Goal: Find specific page/section: Find specific page/section

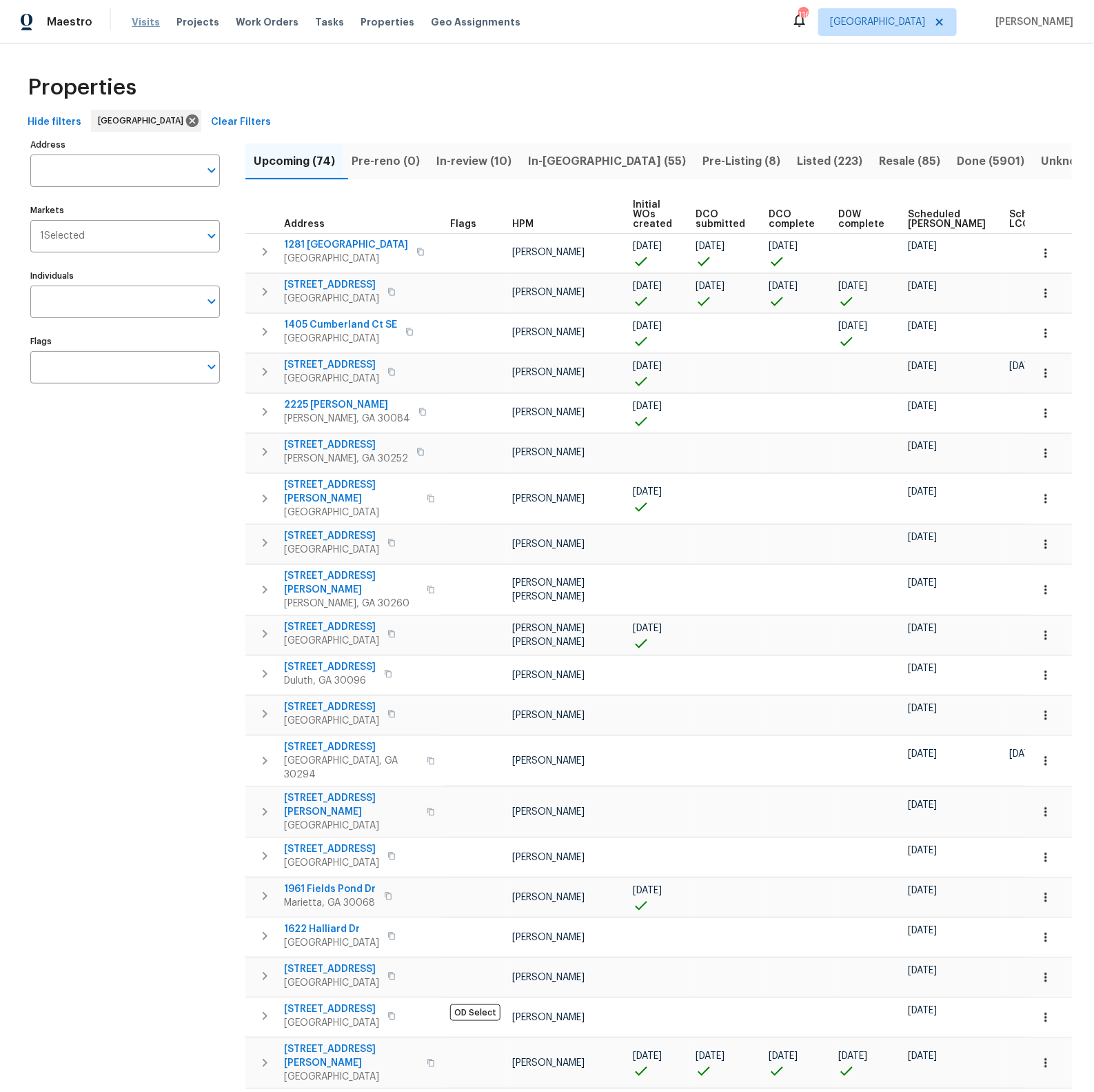
click at [144, 28] on span "Visits" at bounding box center [146, 21] width 28 height 13
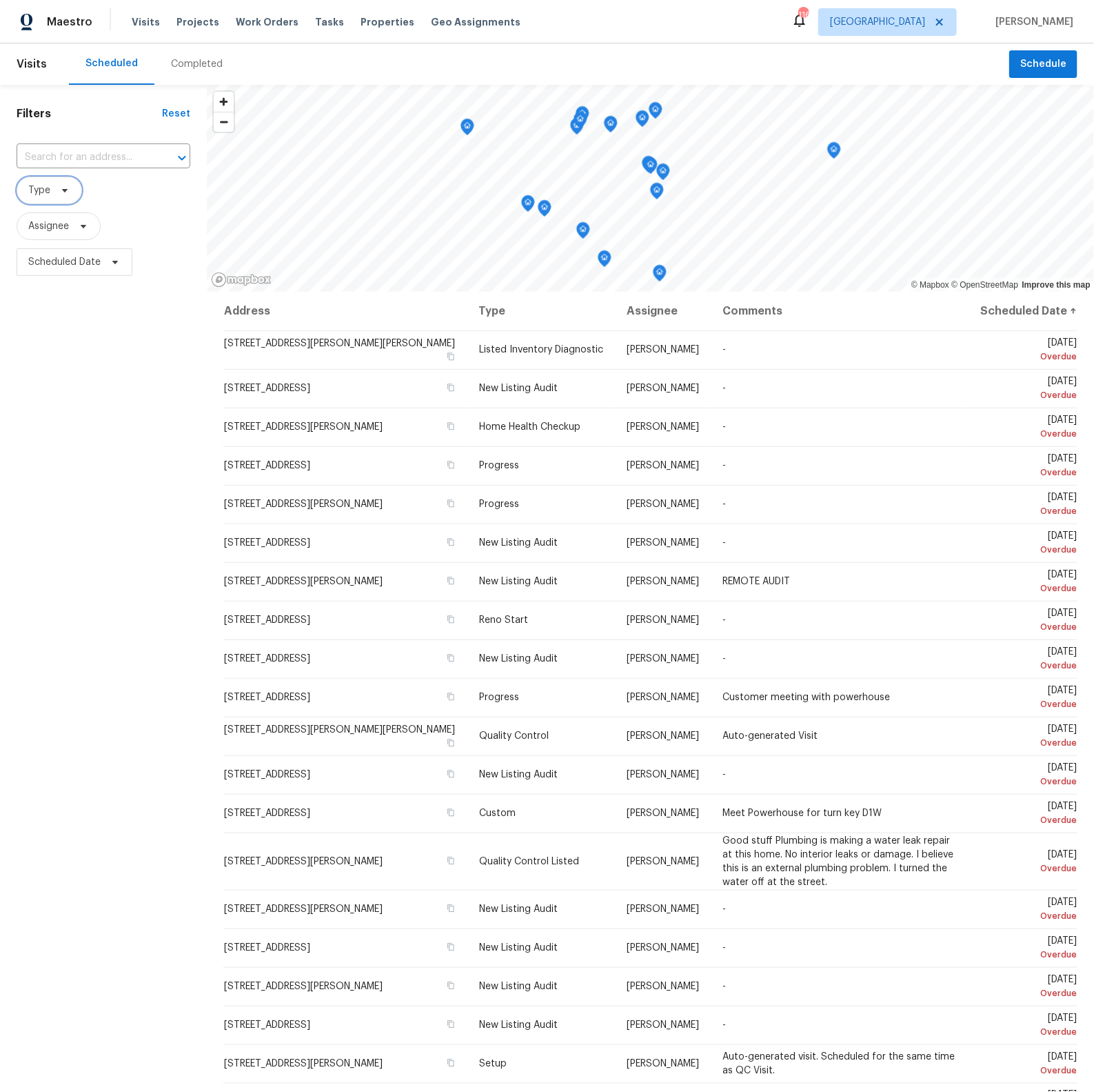
click at [57, 192] on span at bounding box center [62, 191] width 15 height 11
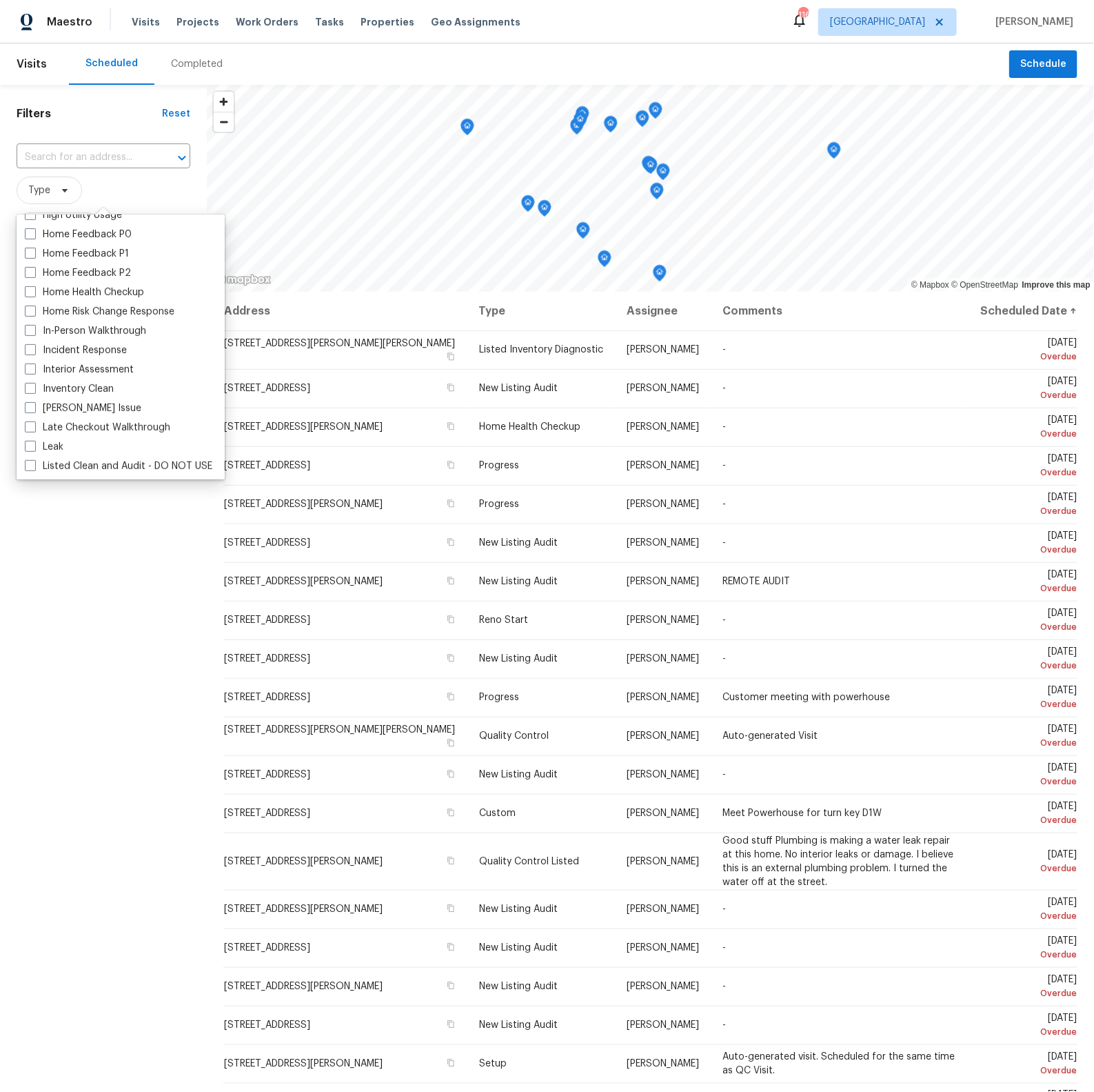
scroll to position [452, 0]
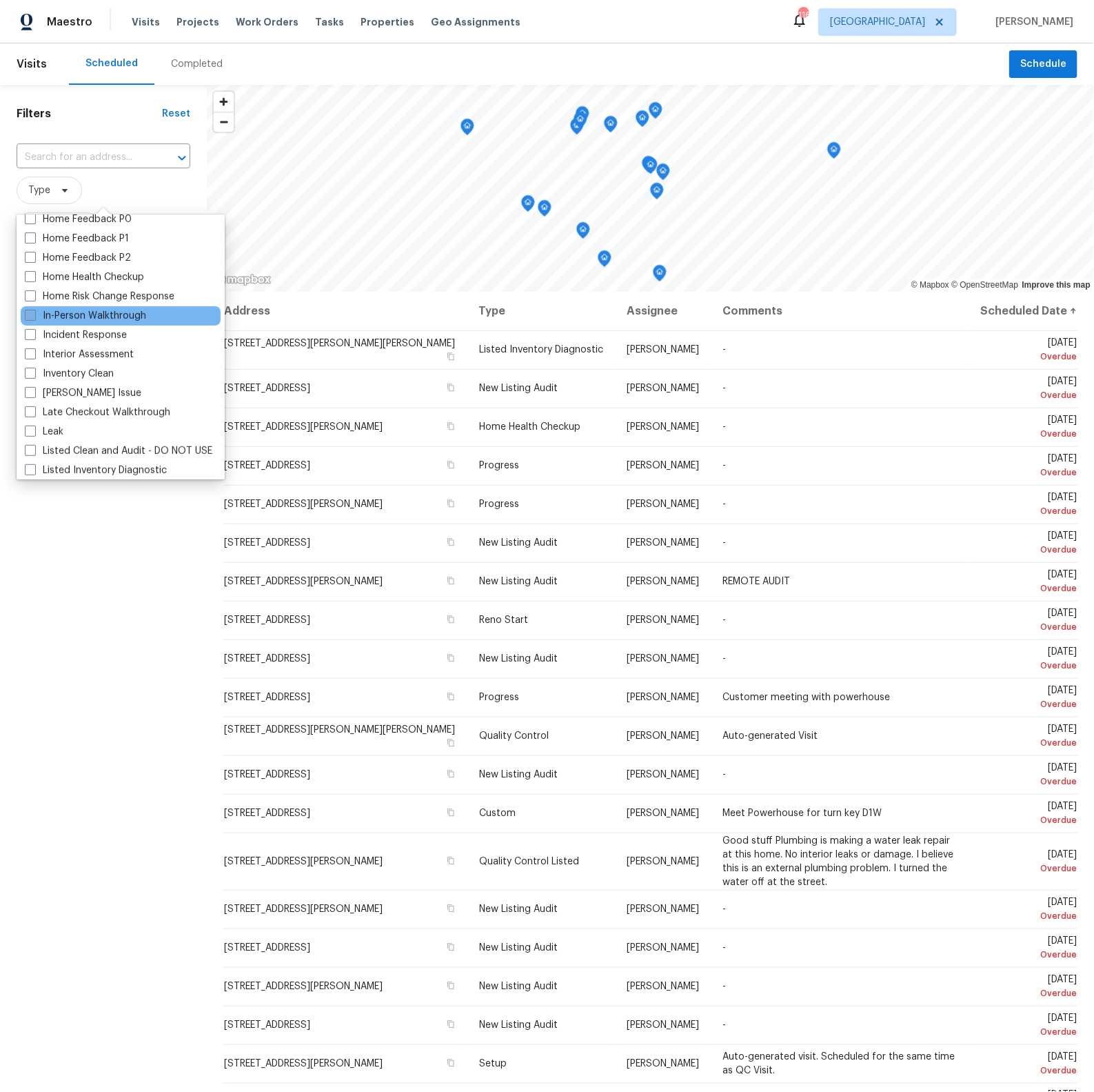
click at [31, 315] on span at bounding box center [30, 316] width 11 height 11
click at [31, 315] on input "In-Person Walkthrough" at bounding box center [28, 313] width 9 height 9
checkbox input "true"
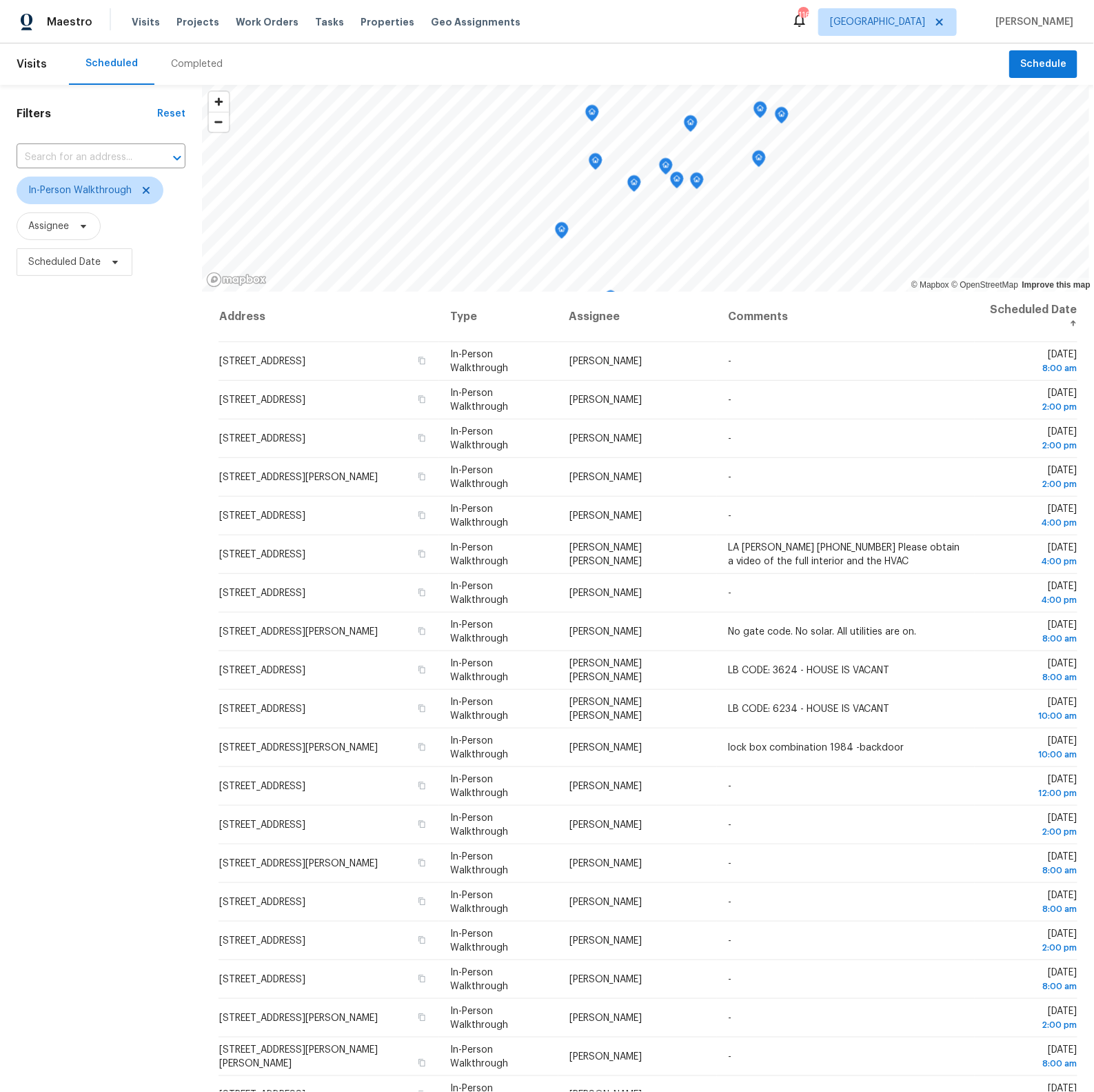
click at [147, 635] on div "Filters Reset ​ In-Person Walkthrough Assignee Scheduled Date" at bounding box center [101, 625] width 202 height 1080
click at [922, 18] on span "[GEOGRAPHIC_DATA]" at bounding box center [877, 21] width 95 height 13
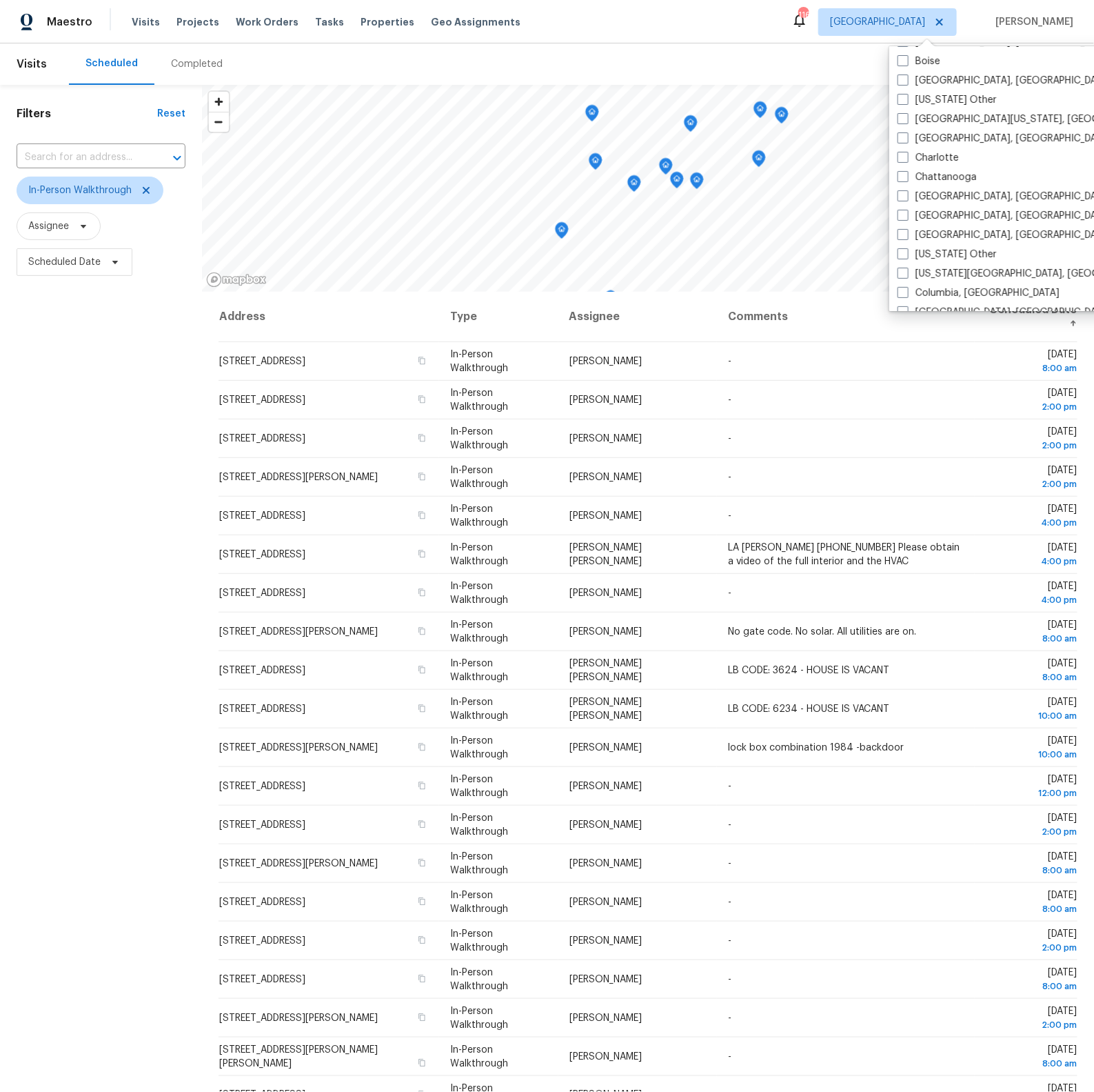
scroll to position [195, 0]
click at [904, 211] on span at bounding box center [903, 213] width 11 height 11
click at [904, 211] on input "[GEOGRAPHIC_DATA], [GEOGRAPHIC_DATA]" at bounding box center [901, 211] width 9 height 9
checkbox input "true"
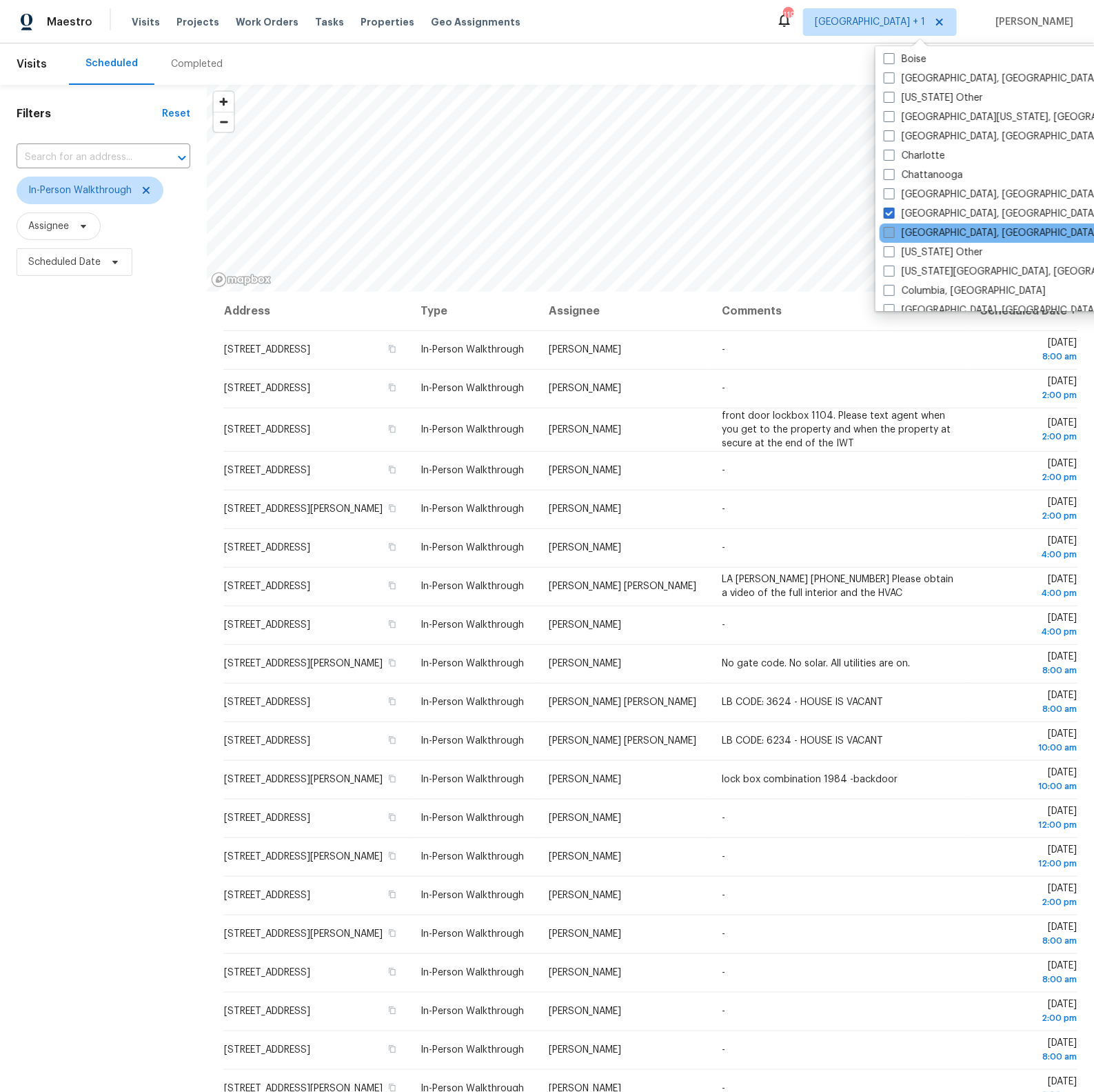
click at [894, 230] on span at bounding box center [889, 232] width 11 height 11
click at [892, 230] on input "[GEOGRAPHIC_DATA], [GEOGRAPHIC_DATA]" at bounding box center [888, 230] width 9 height 9
checkbox input "true"
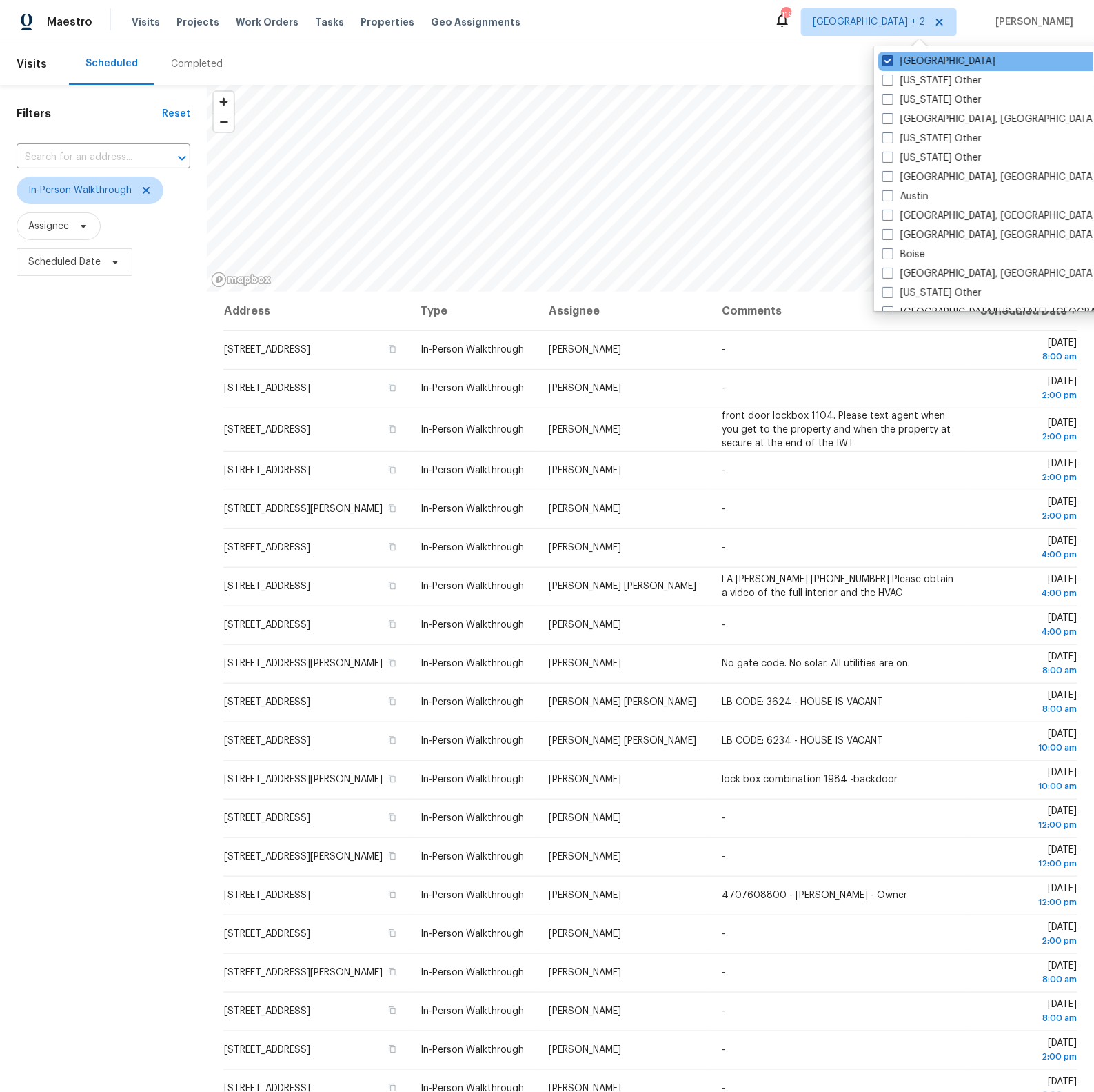
click at [886, 61] on span at bounding box center [888, 61] width 11 height 11
click at [886, 61] on input "[GEOGRAPHIC_DATA]" at bounding box center [886, 59] width 9 height 9
checkbox input "false"
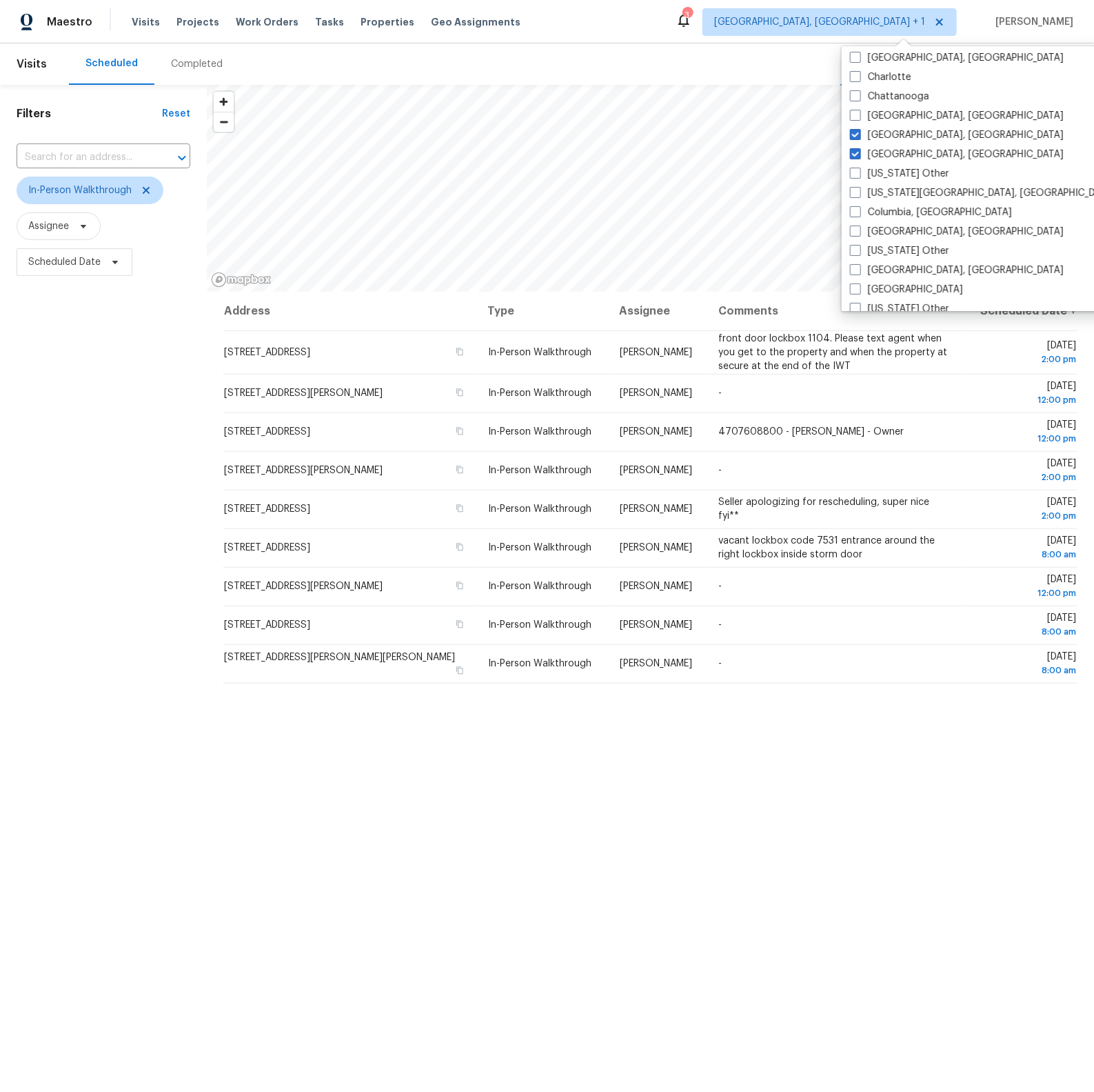
scroll to position [276, 0]
click at [858, 229] on span at bounding box center [855, 229] width 11 height 11
click at [858, 229] on input "[GEOGRAPHIC_DATA], [GEOGRAPHIC_DATA]" at bounding box center [854, 227] width 9 height 9
checkbox input "true"
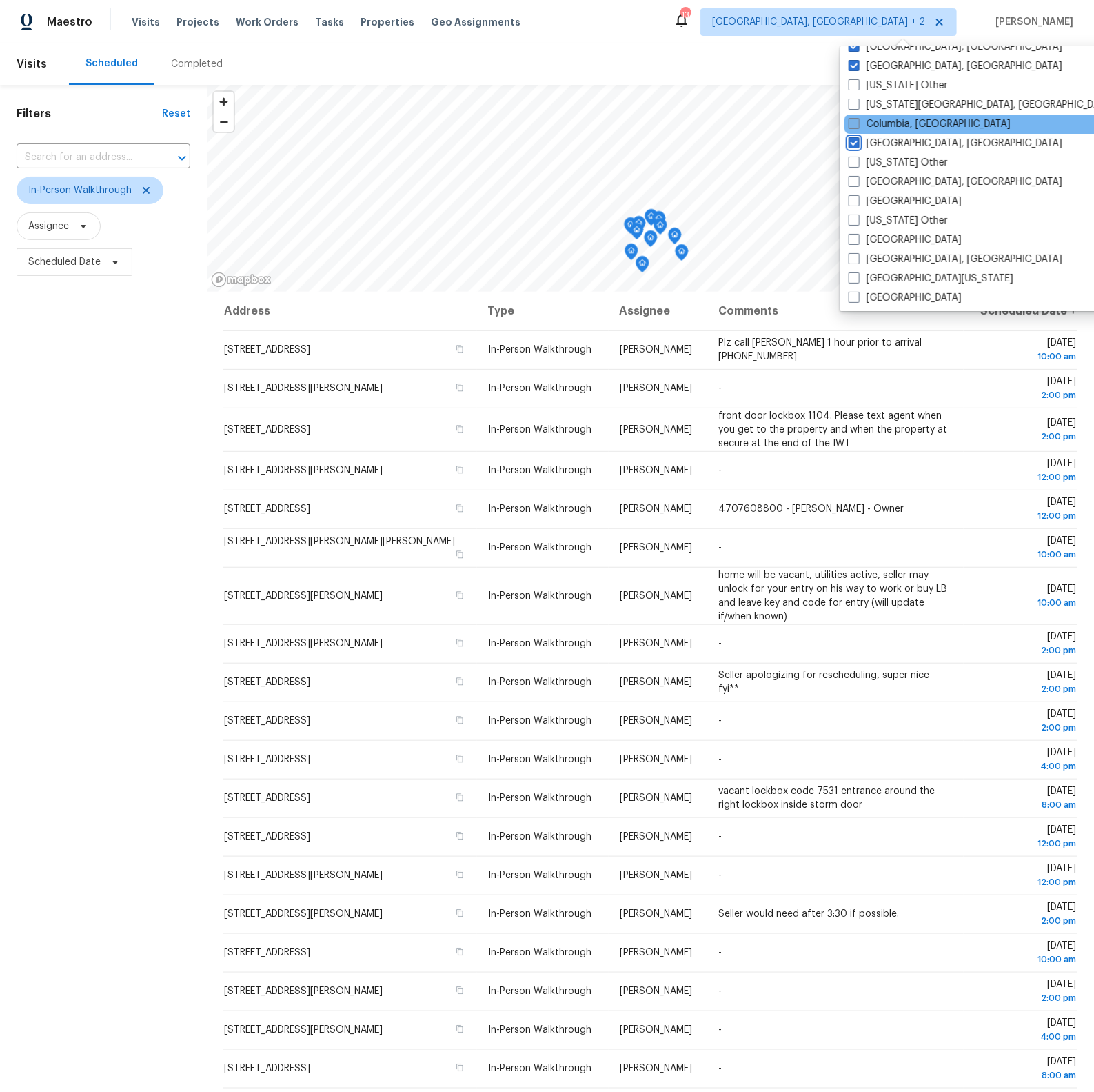
scroll to position [372, 0]
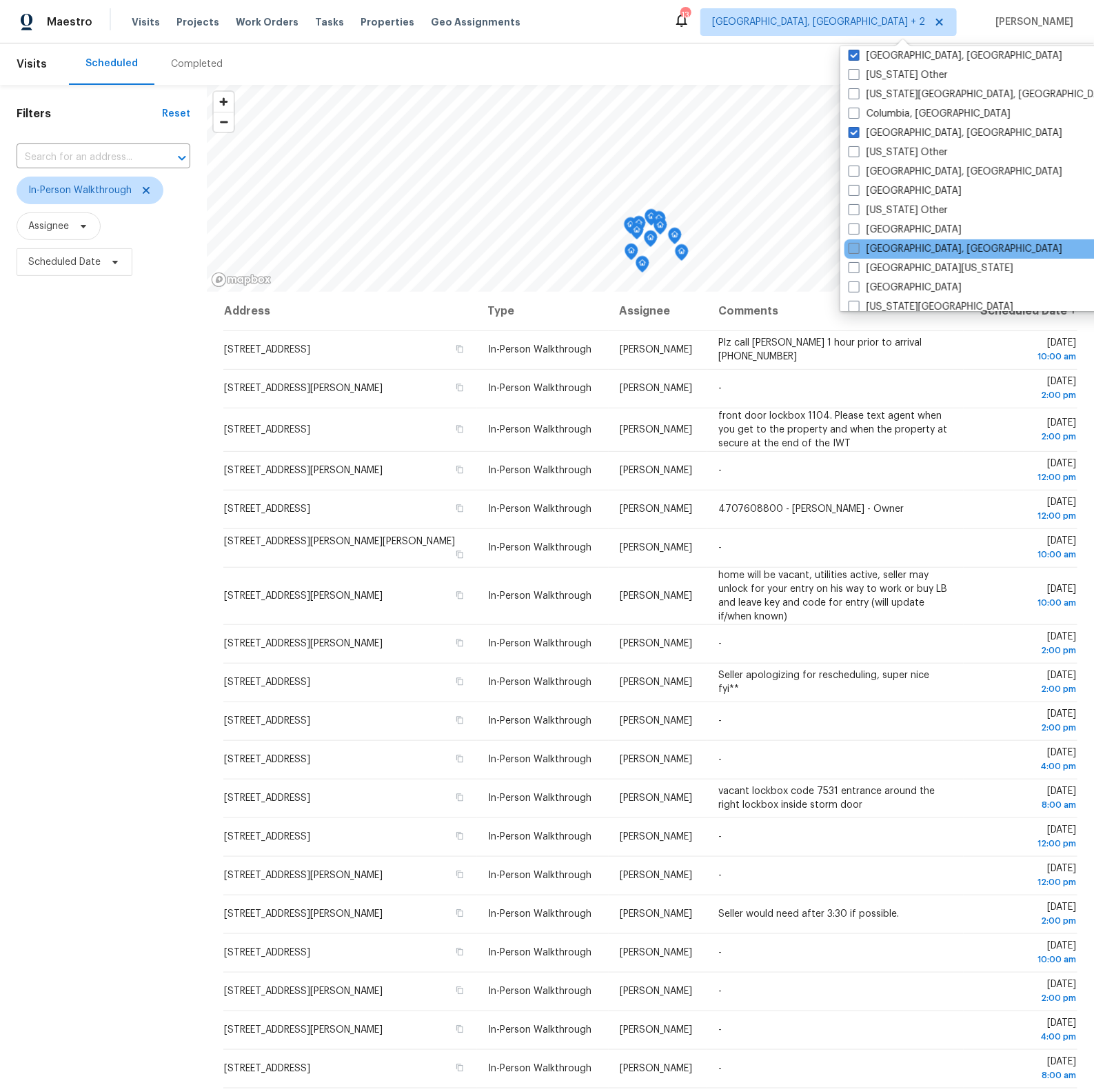
click at [857, 248] on span at bounding box center [854, 248] width 11 height 11
click at [857, 248] on input "[GEOGRAPHIC_DATA], [GEOGRAPHIC_DATA]" at bounding box center [853, 246] width 9 height 9
checkbox input "true"
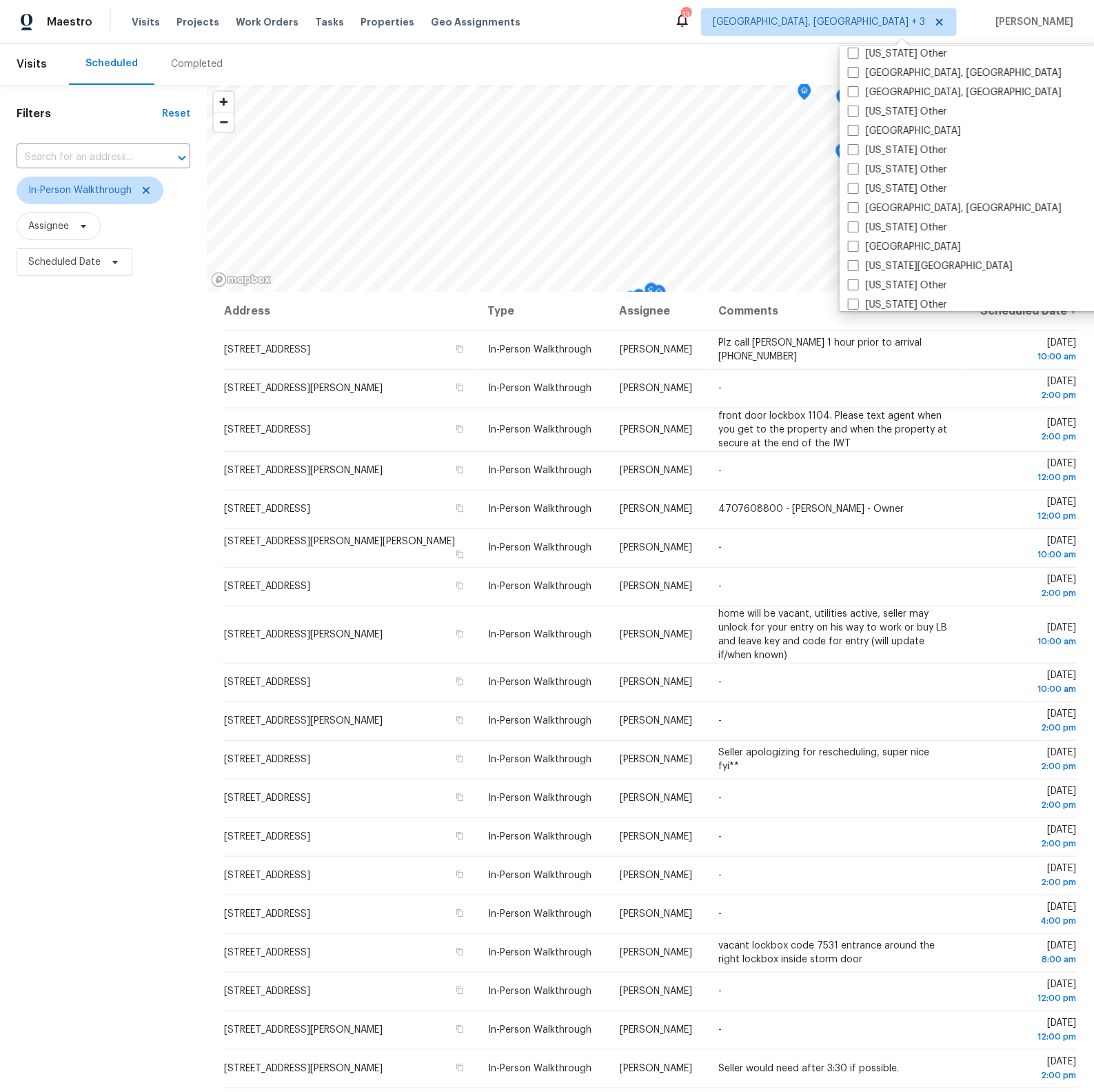
scroll to position [650, 0]
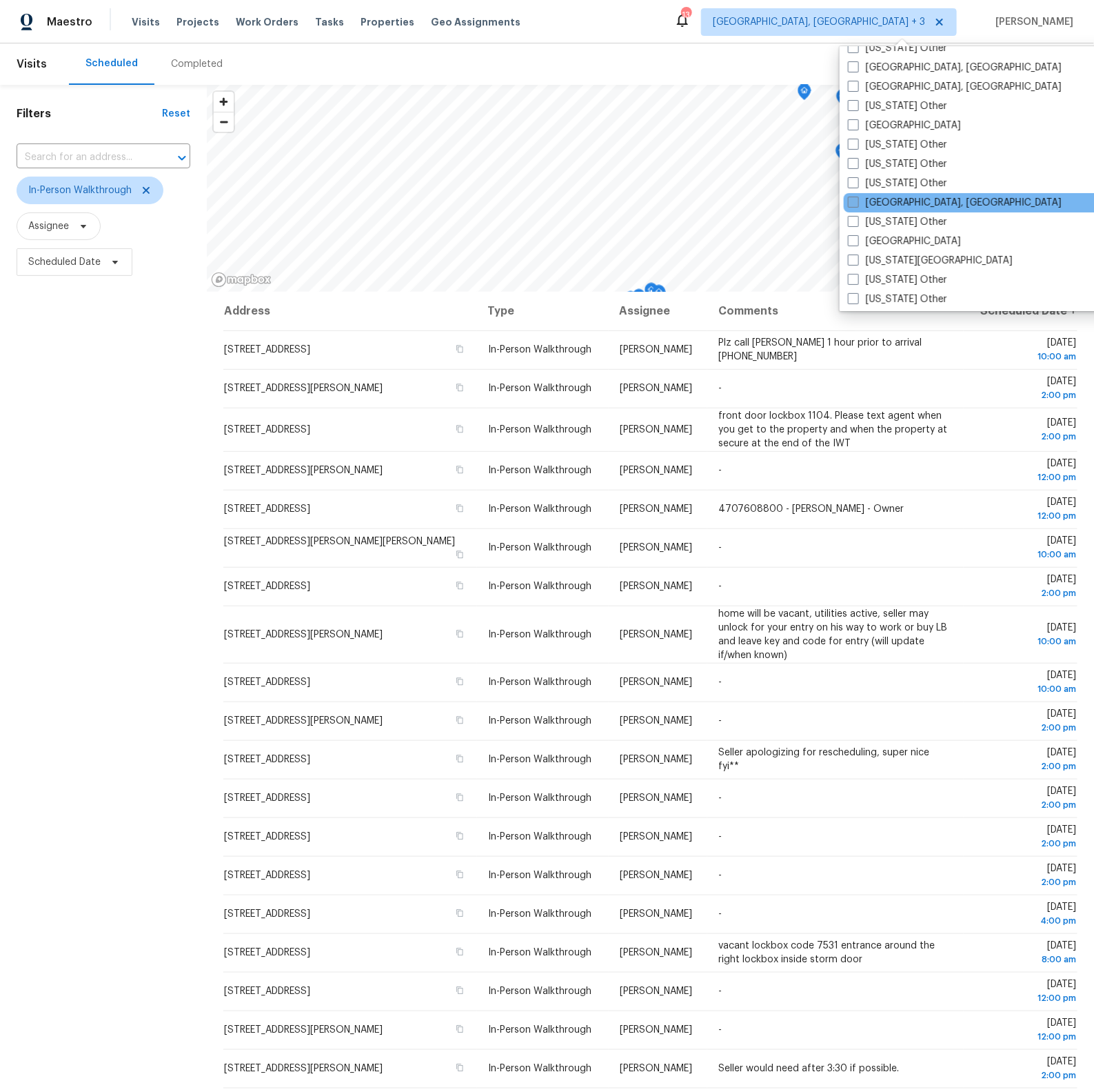
click at [852, 201] on span at bounding box center [854, 202] width 11 height 11
click at [852, 201] on input "[GEOGRAPHIC_DATA], [GEOGRAPHIC_DATA]" at bounding box center [852, 200] width 9 height 9
checkbox input "true"
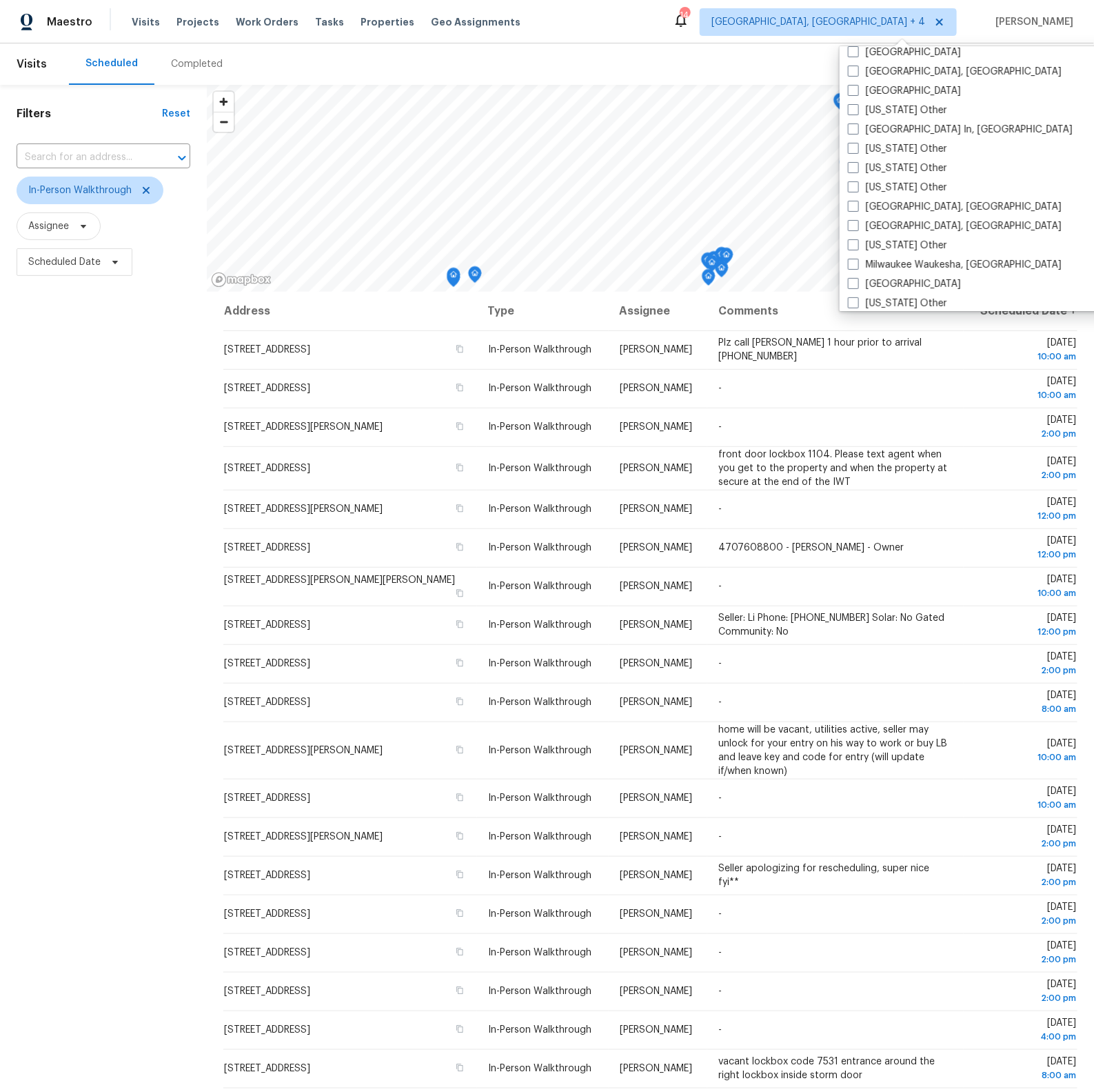
scroll to position [977, 0]
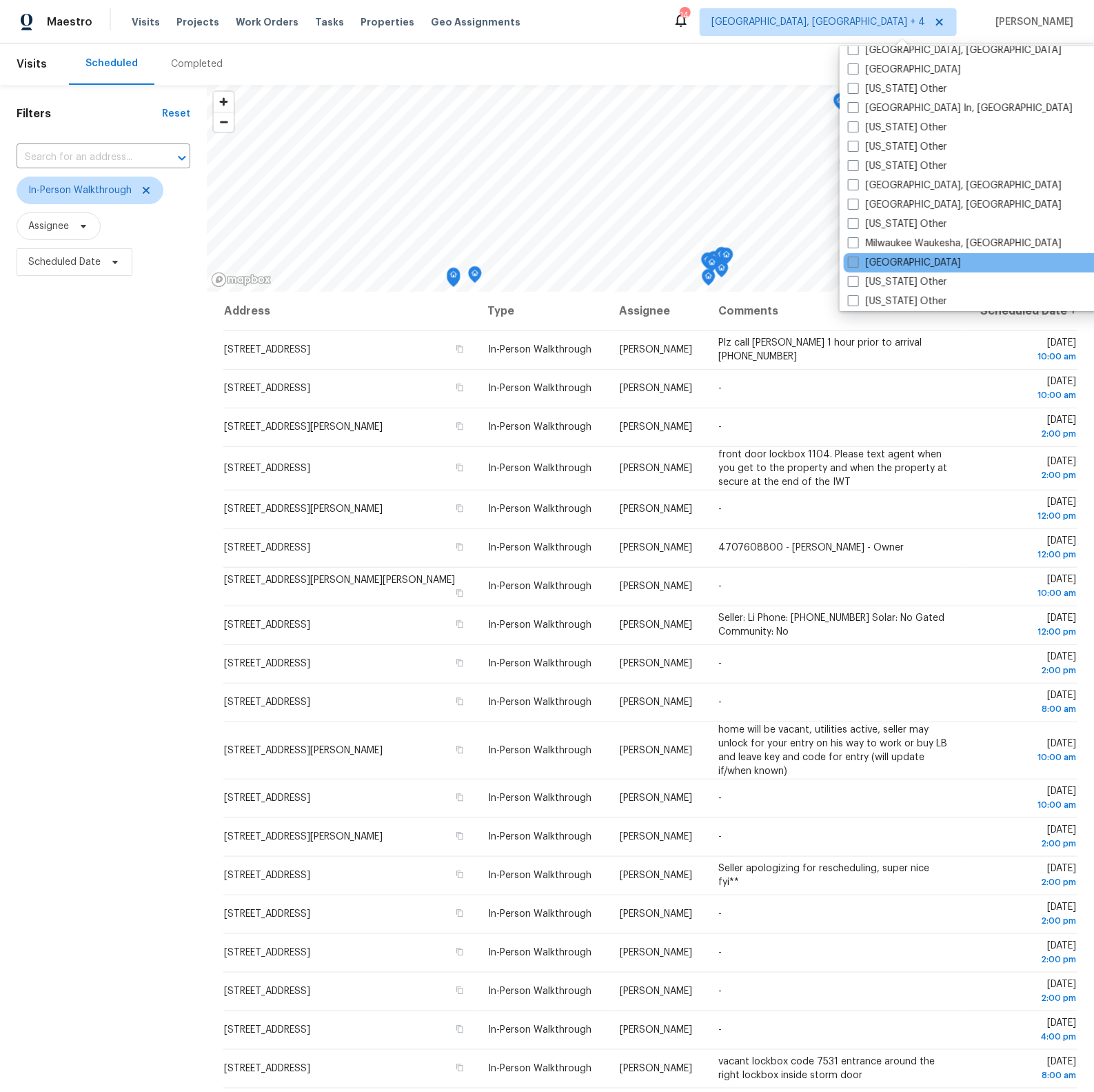
click at [854, 259] on span at bounding box center [854, 262] width 11 height 11
click at [854, 259] on input "[GEOGRAPHIC_DATA]" at bounding box center [852, 260] width 9 height 9
checkbox input "true"
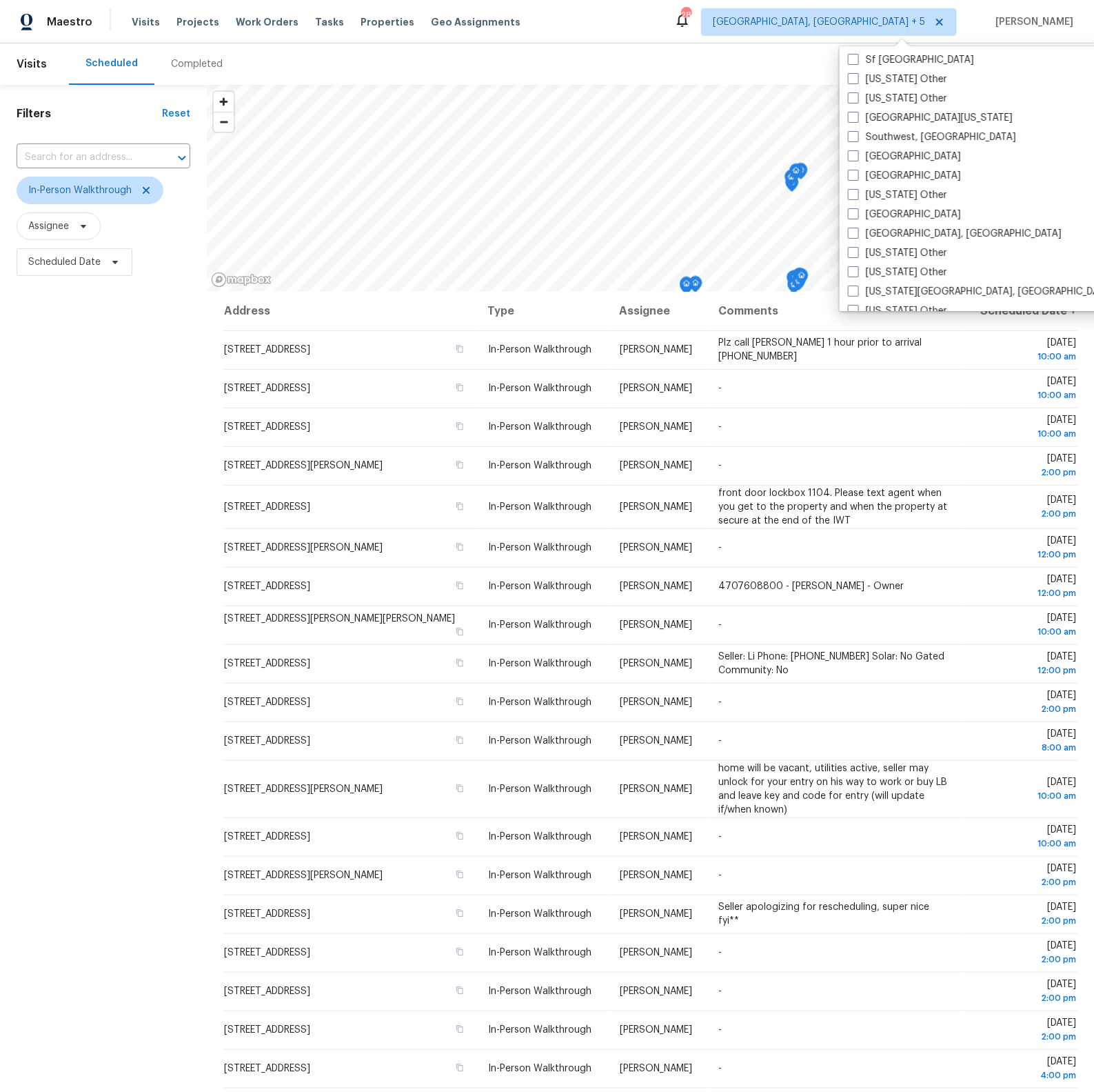
scroll to position [1964, 0]
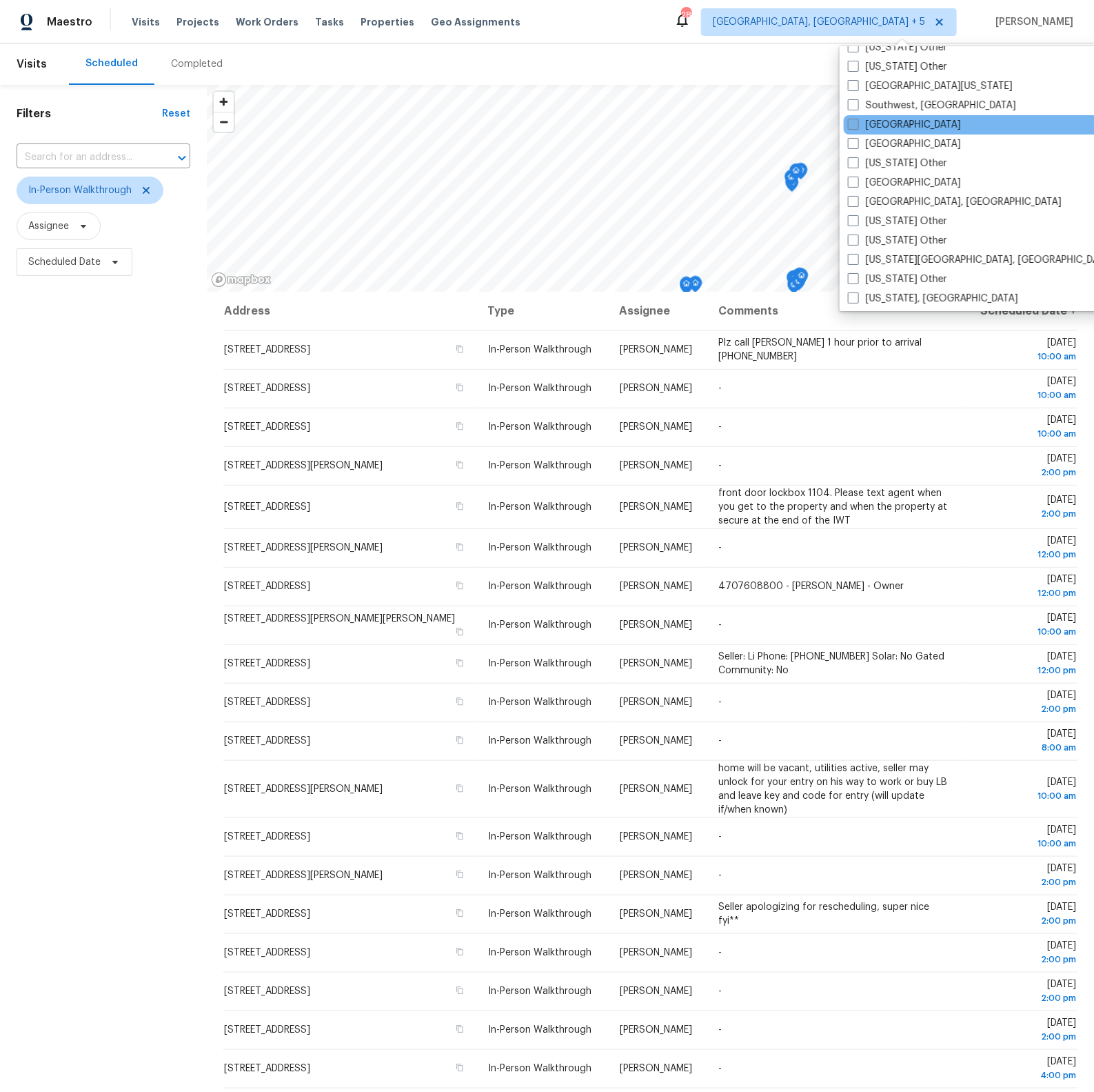
click at [854, 121] on span at bounding box center [854, 124] width 11 height 11
click at [854, 121] on input "[GEOGRAPHIC_DATA]" at bounding box center [852, 122] width 9 height 9
checkbox input "true"
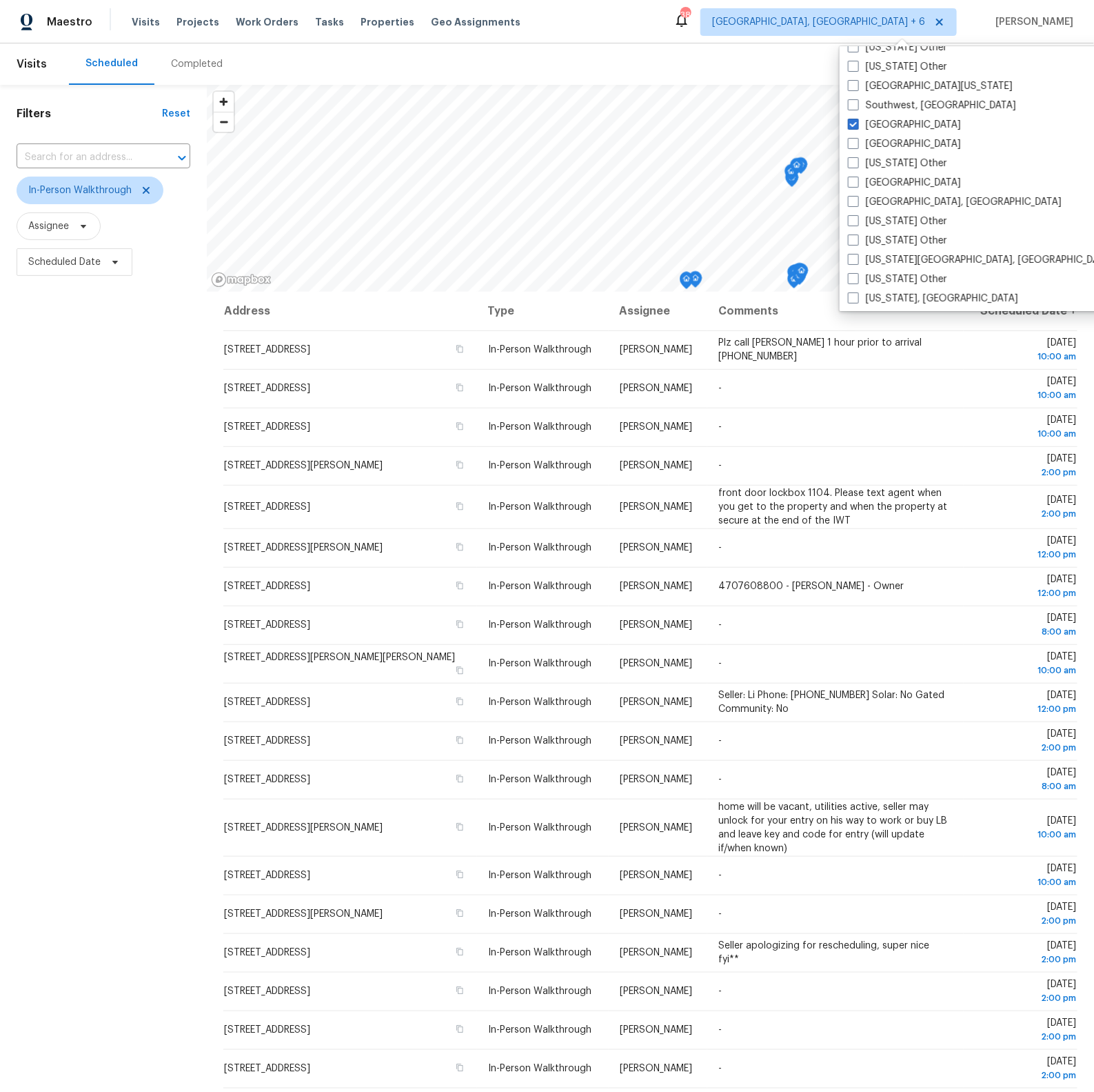
click at [162, 482] on div "Filters Reset ​ In-Person Walkthrough Assignee Scheduled Date" at bounding box center [104, 625] width 207 height 1080
